Goal: Transaction & Acquisition: Download file/media

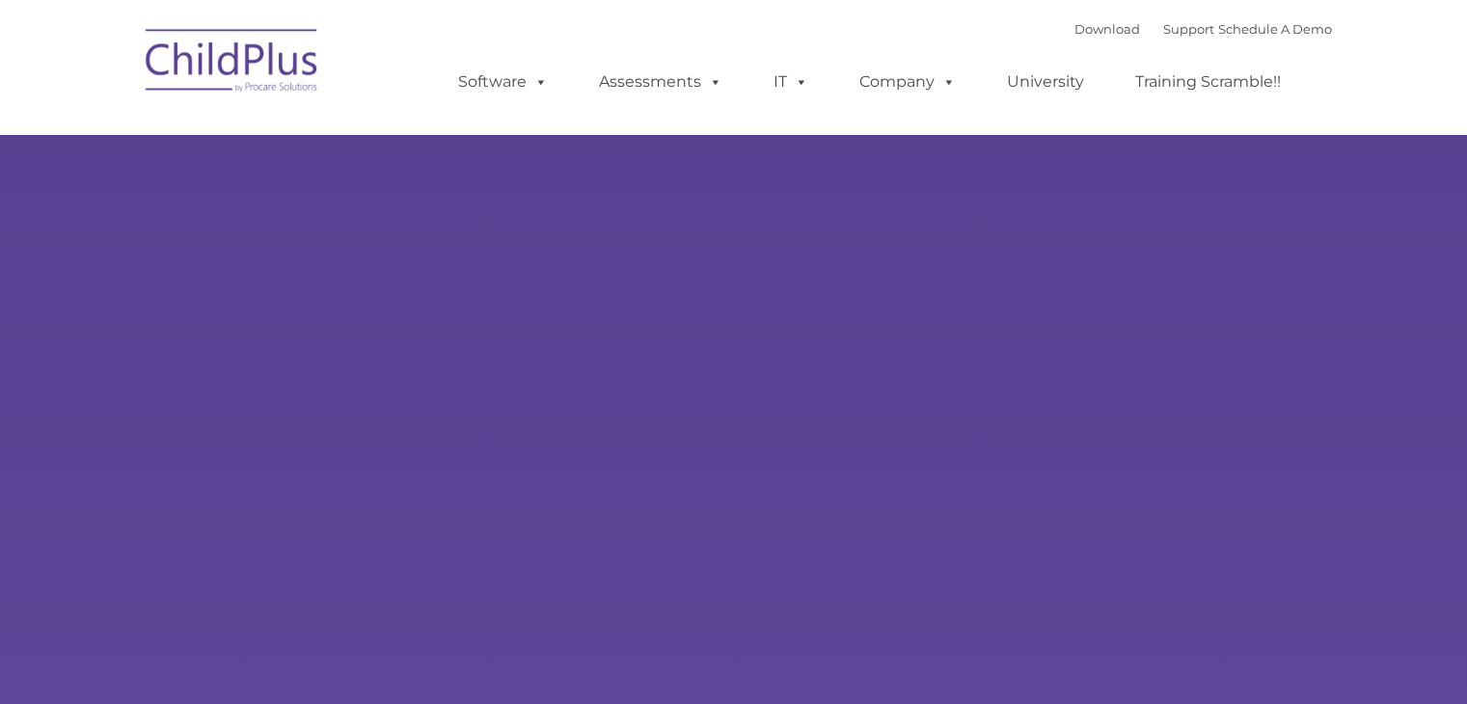
type input ""
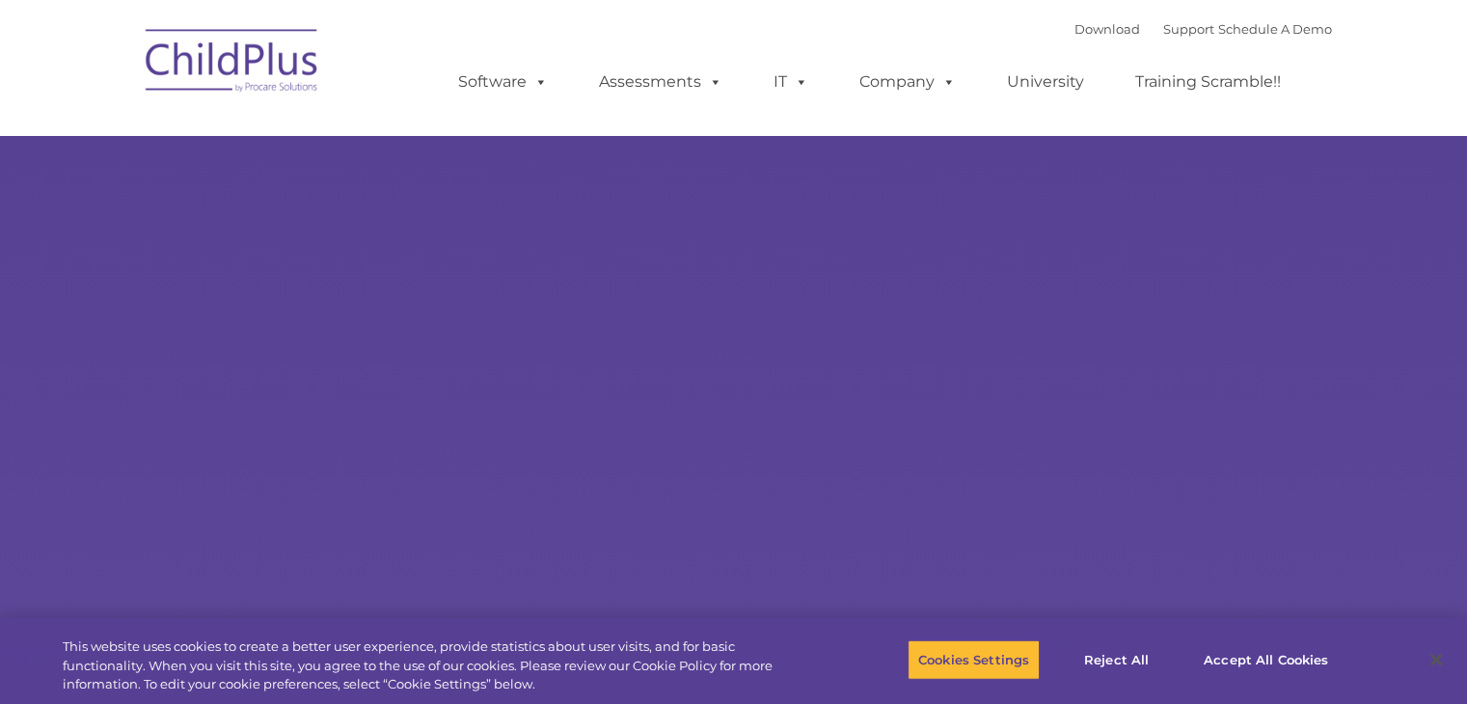
select select "MEDIUM"
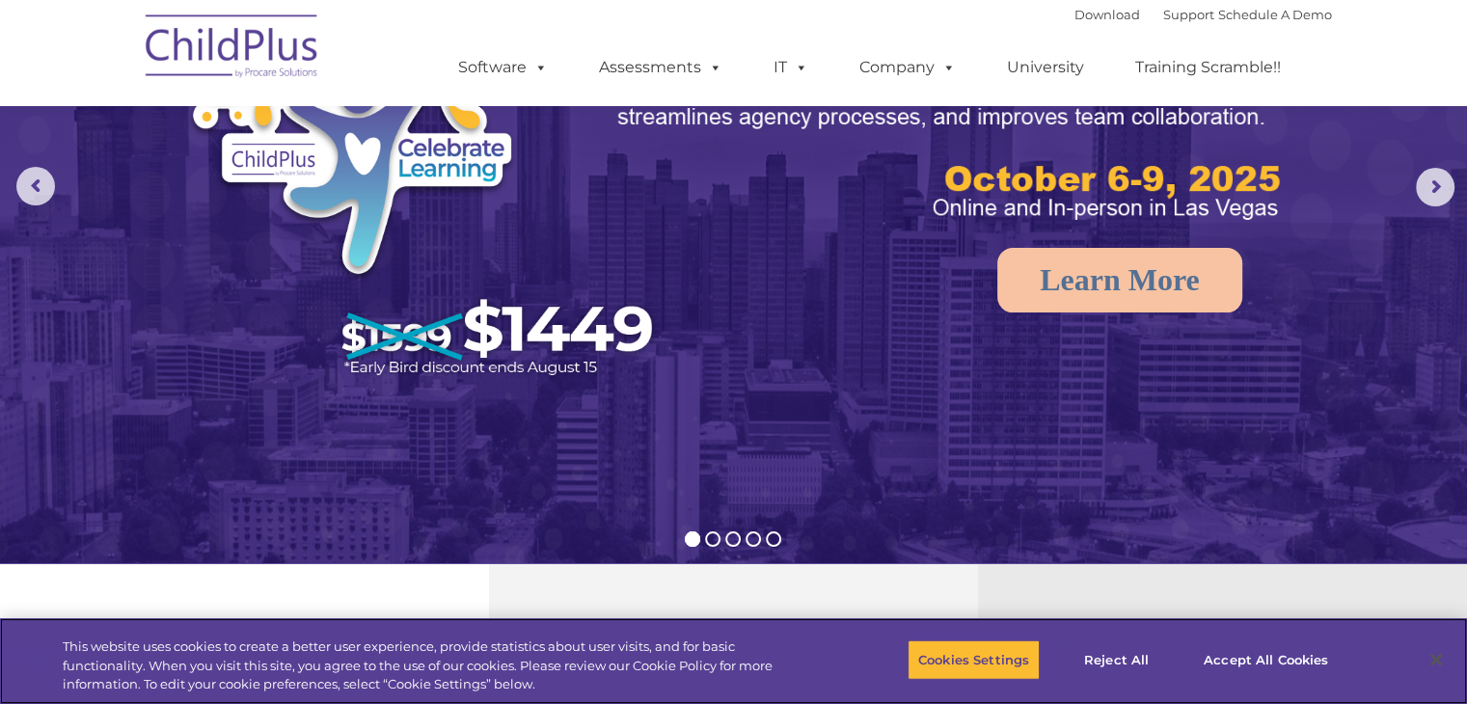
scroll to position [239, 0]
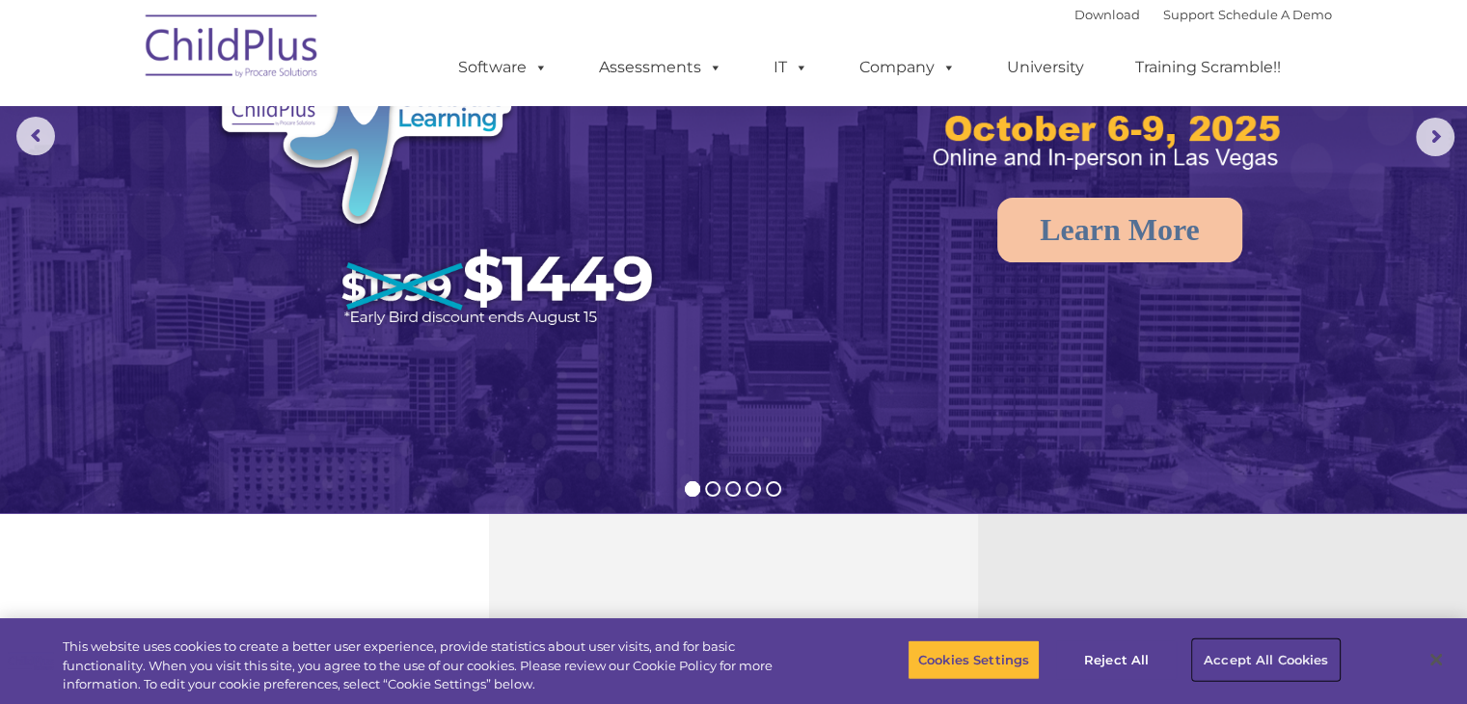
click at [1240, 654] on button "Accept All Cookies" at bounding box center [1266, 659] width 146 height 40
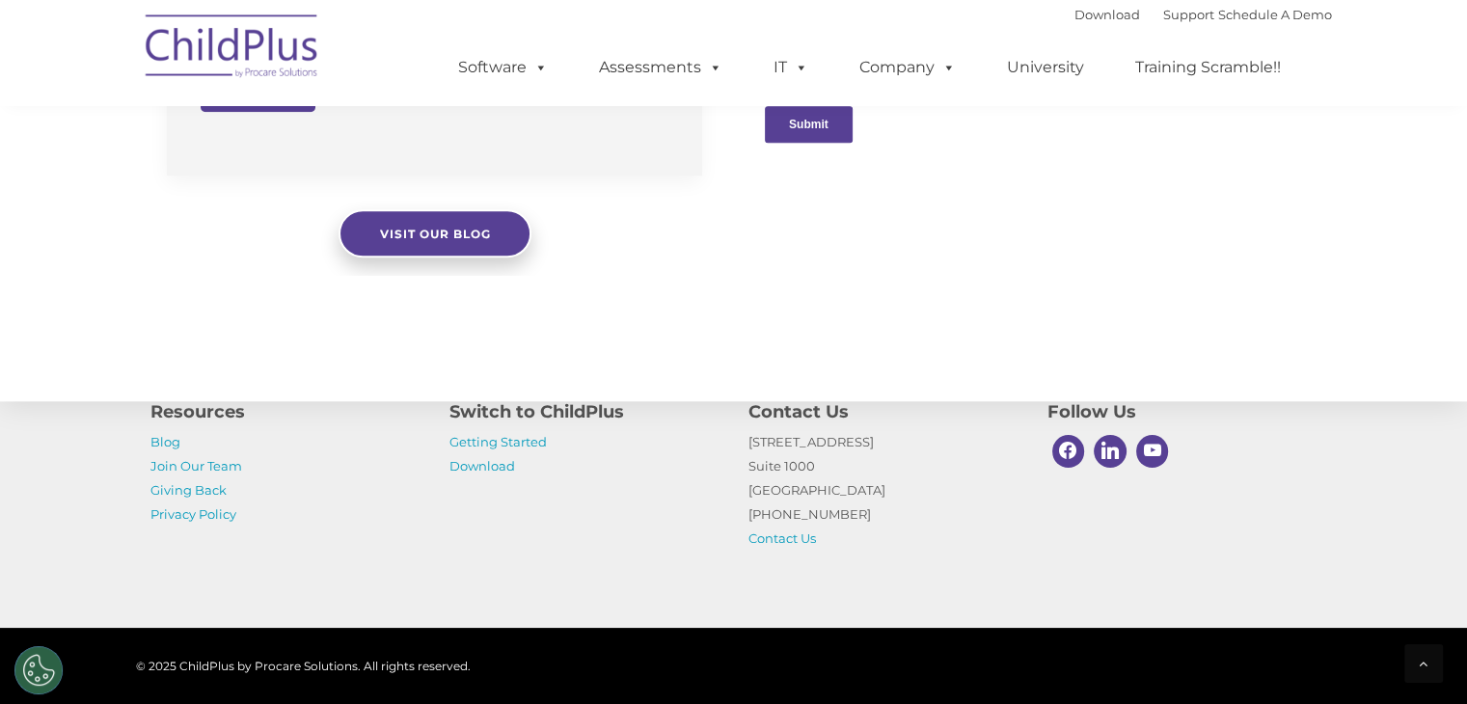
scroll to position [2179, 0]
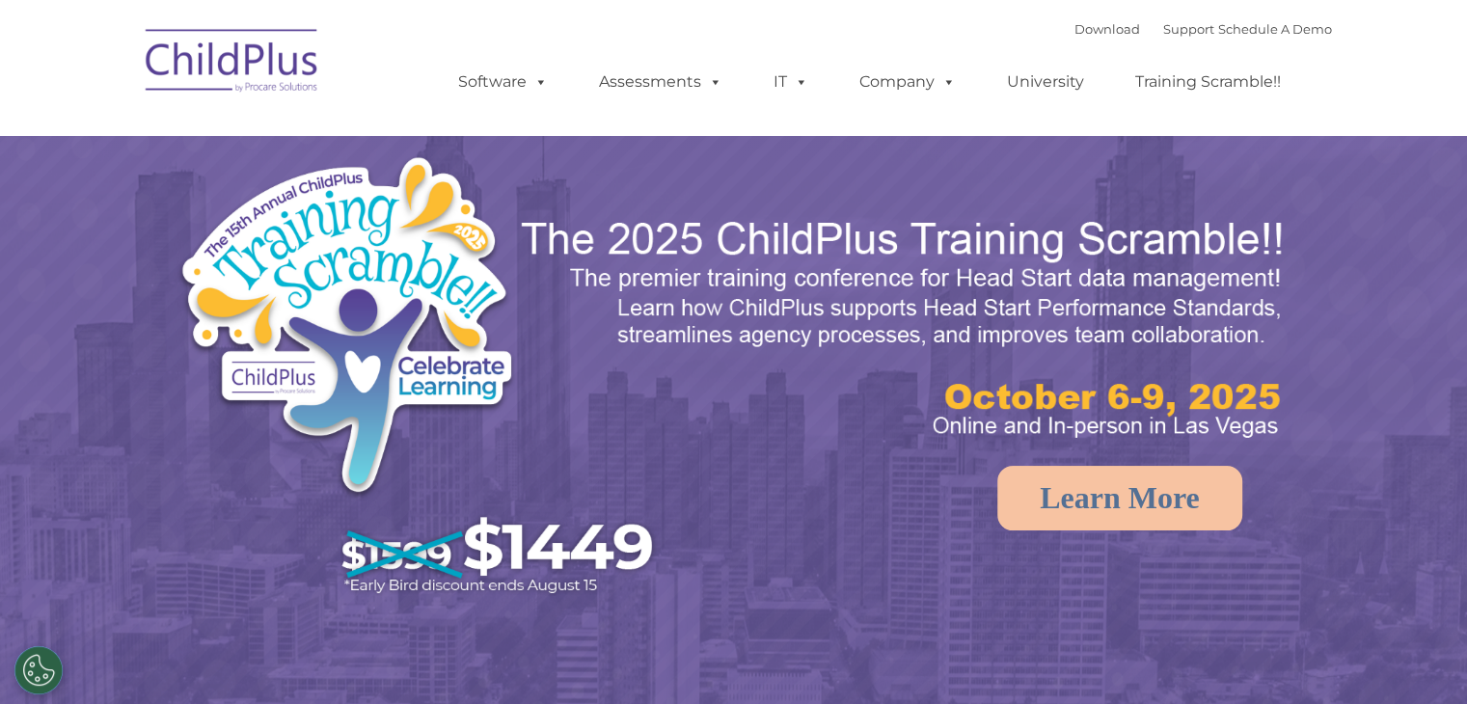
select select "MEDIUM"
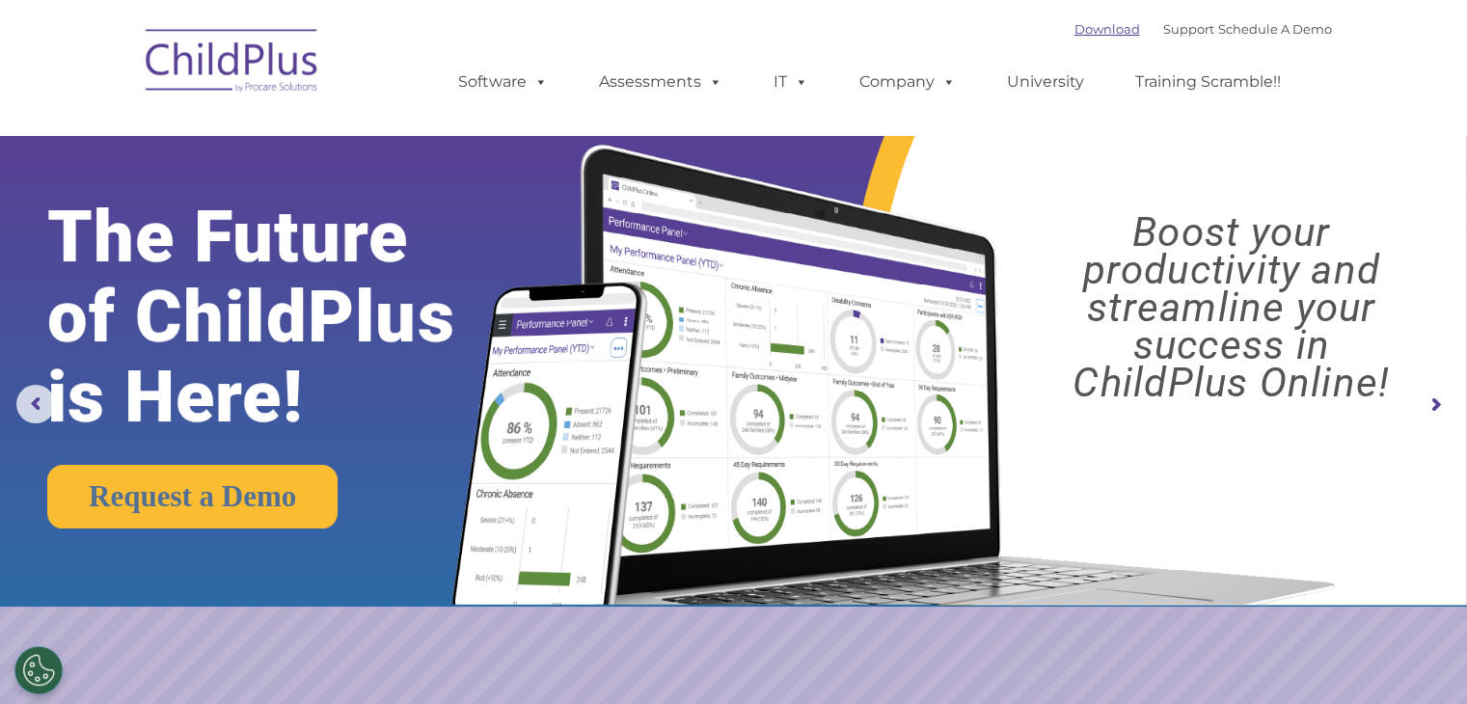
click at [1103, 32] on link "Download" at bounding box center [1107, 28] width 66 height 15
